Goal: Information Seeking & Learning: Learn about a topic

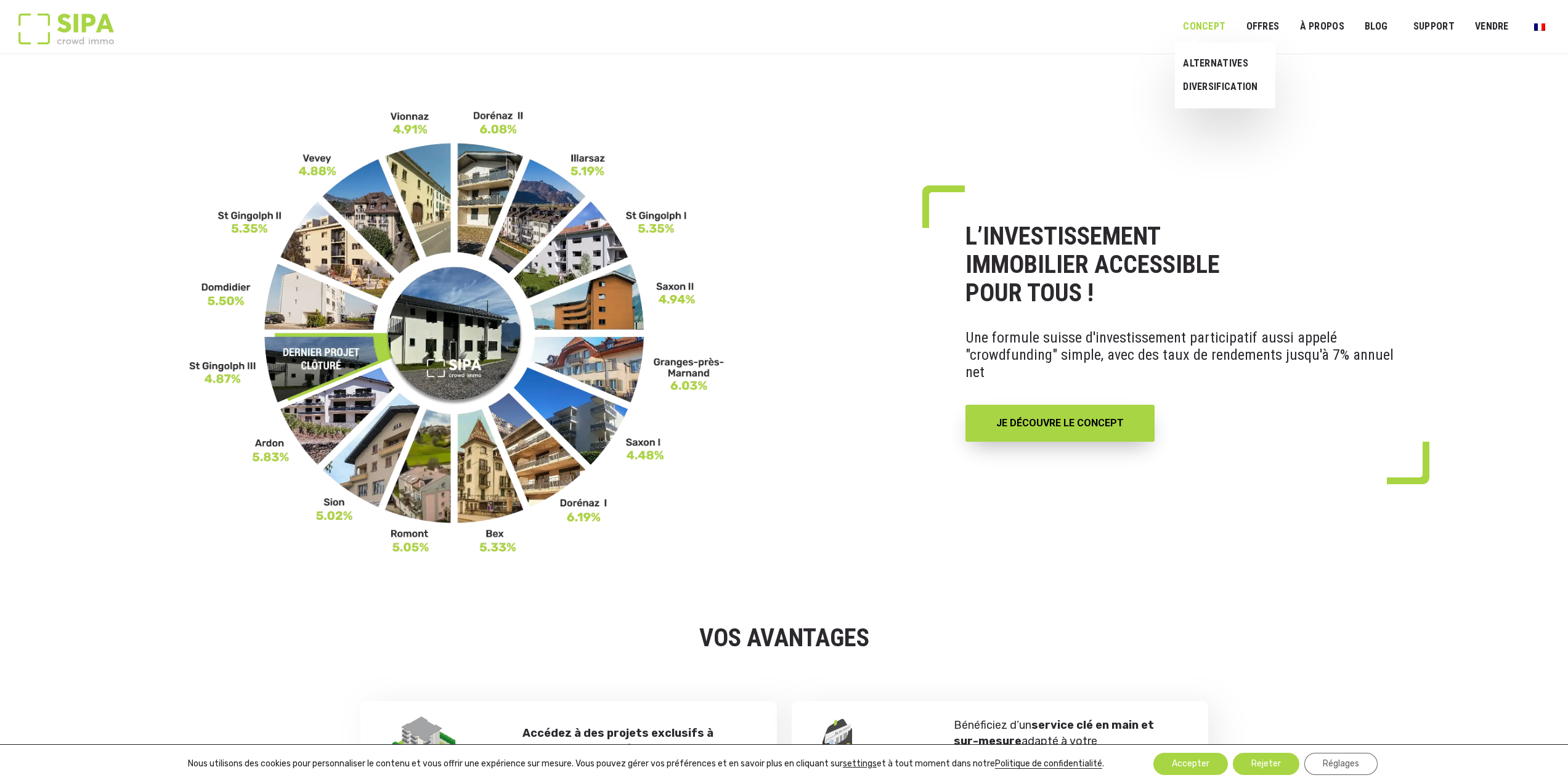
click at [1229, 28] on link "Concept" at bounding box center [1204, 27] width 59 height 28
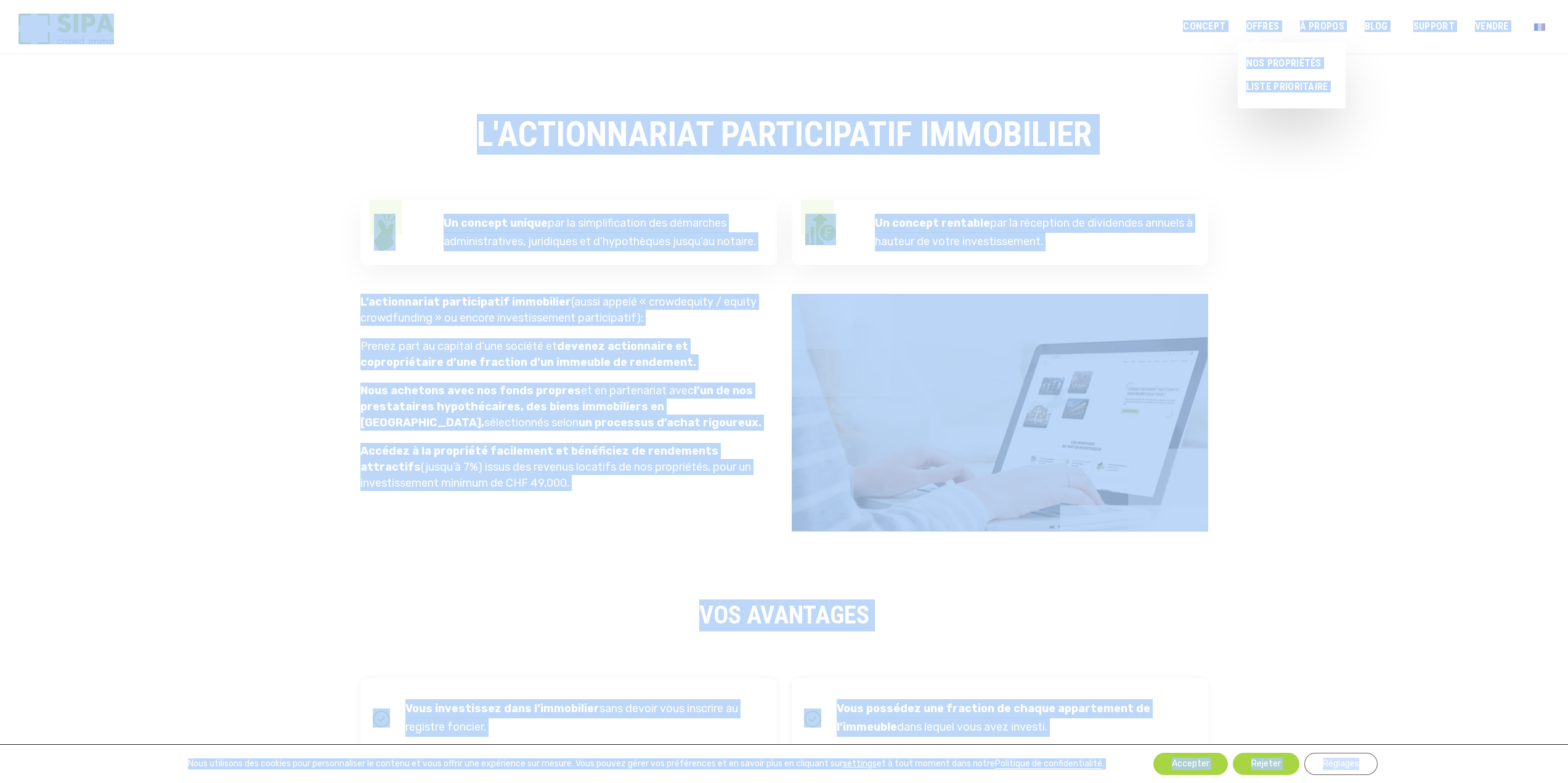
click at [1271, 28] on link "OFFRES" at bounding box center [1262, 27] width 49 height 28
click at [1276, 65] on link "NOS PROPRIÉTÉS" at bounding box center [1286, 63] width 98 height 23
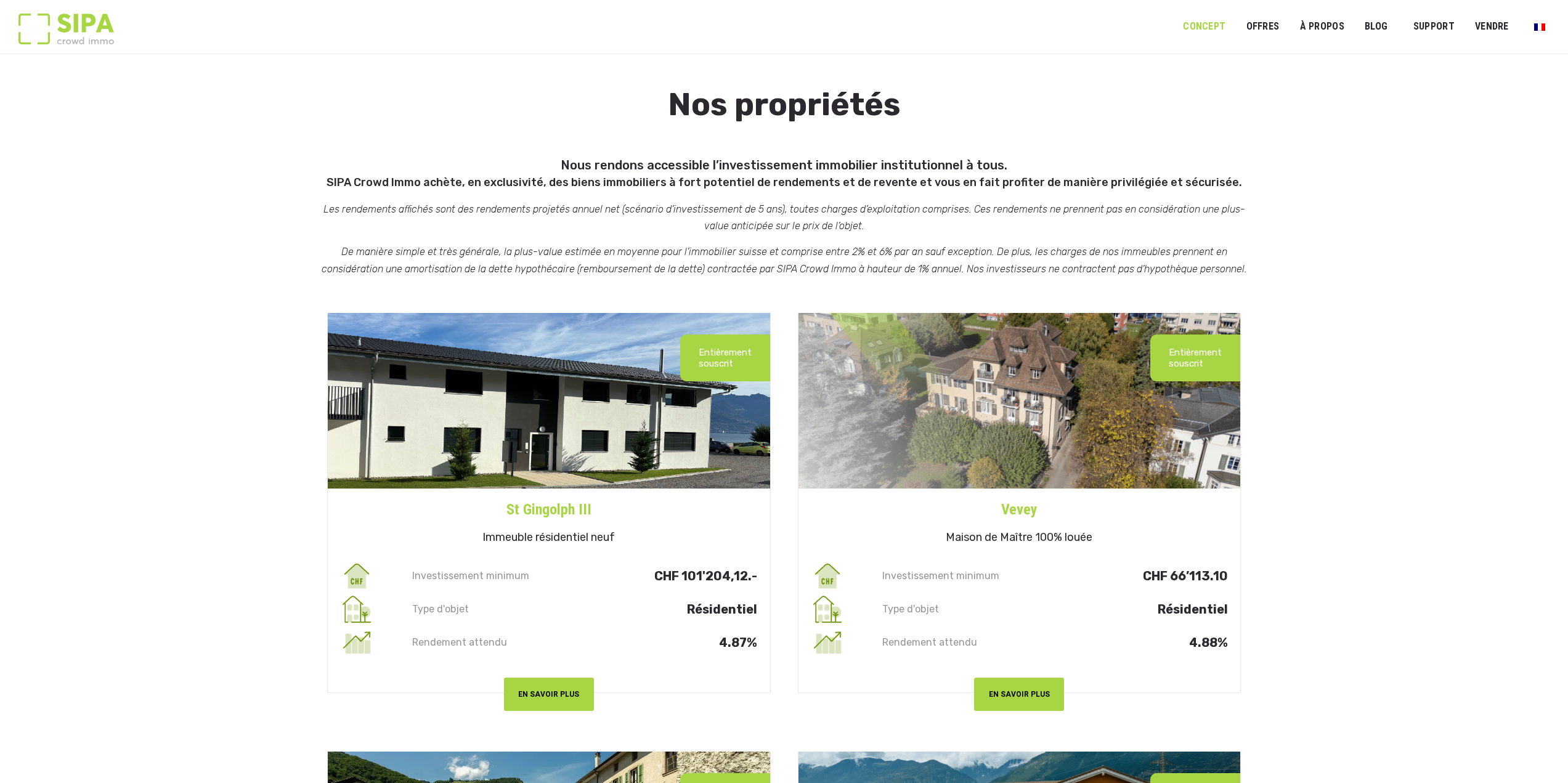
click at [1220, 22] on link "Concept" at bounding box center [1204, 27] width 59 height 28
